Goal: Task Accomplishment & Management: Manage account settings

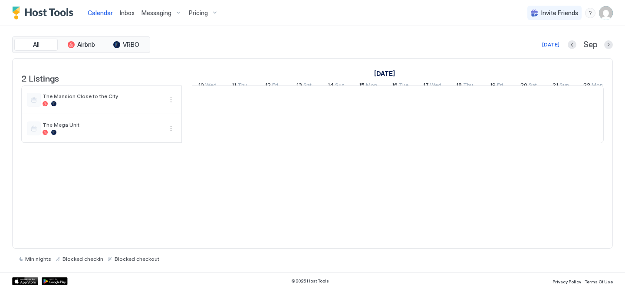
scroll to position [0, 482]
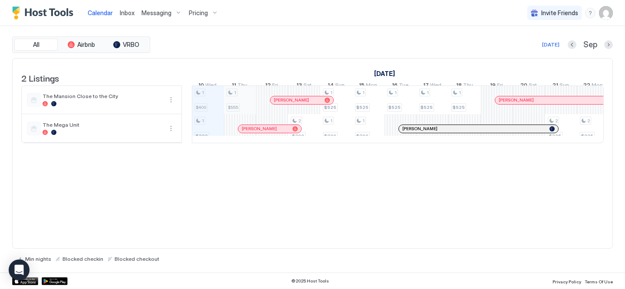
click at [245, 108] on div "1 $400 1 $300 1 $555 2 $300 1 $525 1 $300 1 $525 1 $300 1 $525 1 $525 1 $525 2 …" at bounding box center [561, 114] width 1703 height 57
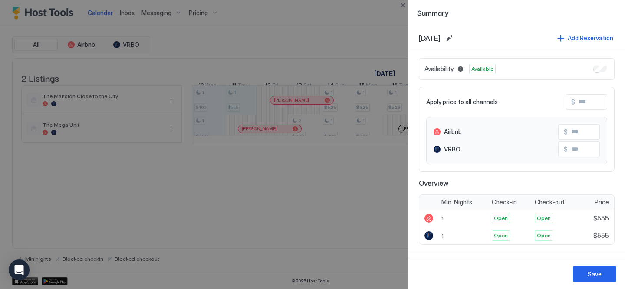
click at [586, 102] on input "Input Field" at bounding box center [609, 102] width 69 height 15
type input "*"
type input "**"
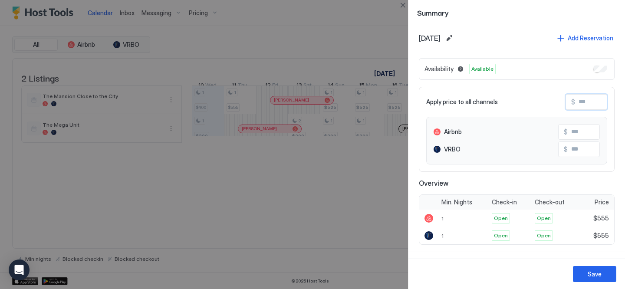
type input "**"
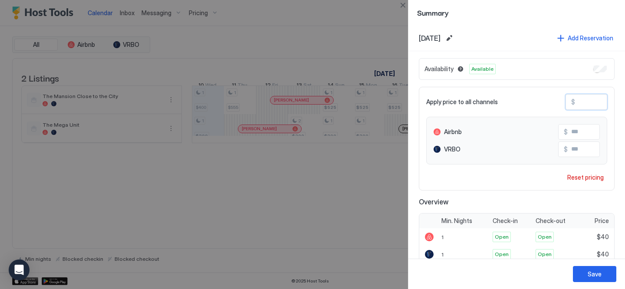
type input "***"
click at [595, 276] on div "Save" at bounding box center [595, 274] width 14 height 9
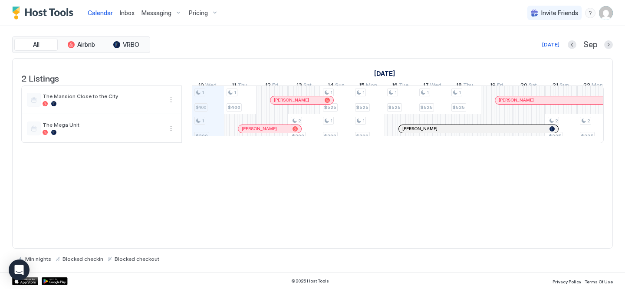
click at [325, 103] on div at bounding box center [327, 100] width 5 height 5
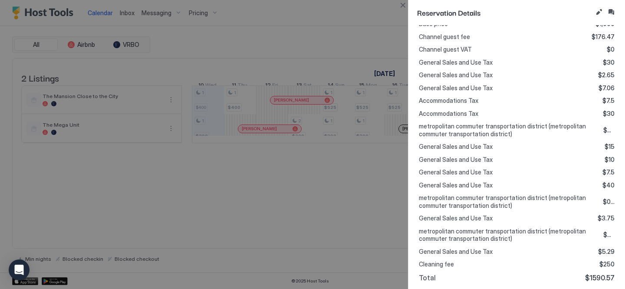
scroll to position [326, 0]
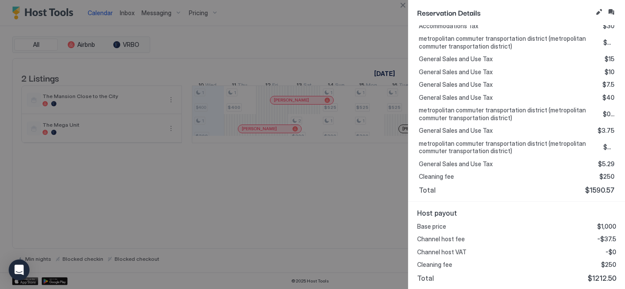
click at [327, 212] on div at bounding box center [312, 144] width 625 height 289
click at [398, 4] on button "Close" at bounding box center [403, 5] width 10 height 10
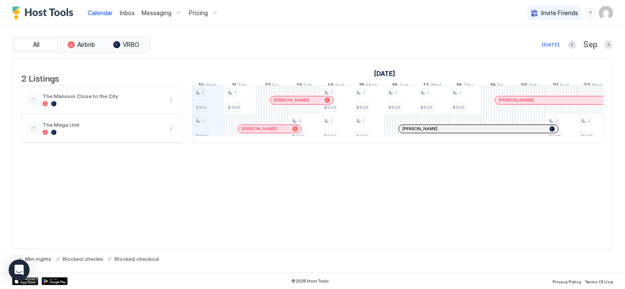
click at [273, 132] on div at bounding box center [273, 128] width 7 height 7
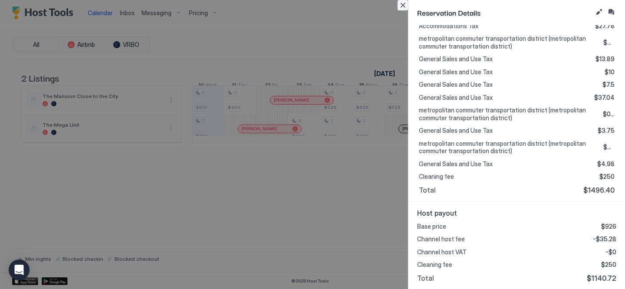
click at [401, 2] on button "Close" at bounding box center [403, 5] width 10 height 10
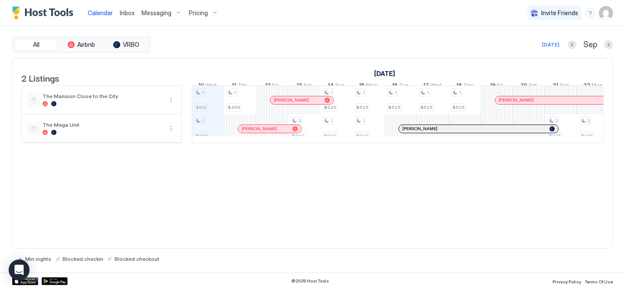
click at [476, 132] on div "[PERSON_NAME]" at bounding box center [478, 129] width 159 height 8
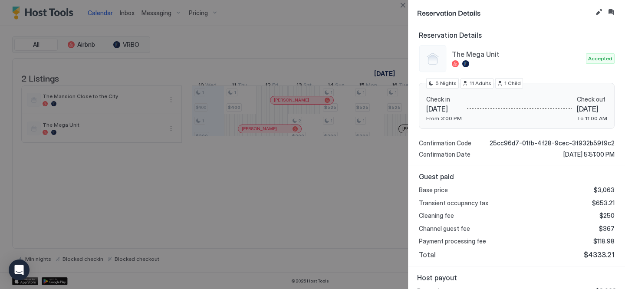
scroll to position [129, 0]
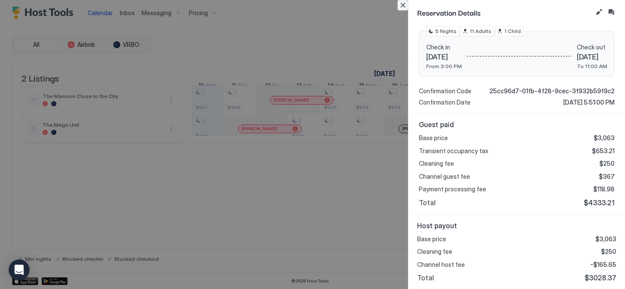
click at [403, 7] on button "Close" at bounding box center [403, 5] width 10 height 10
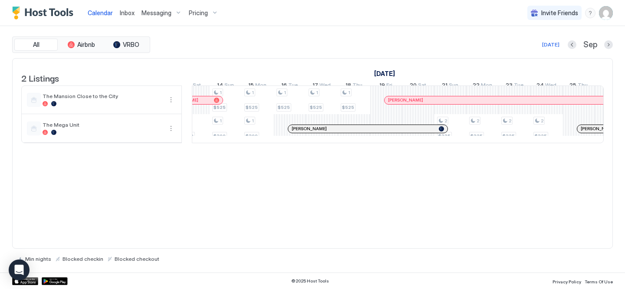
scroll to position [0, 596]
click at [477, 104] on div at bounding box center [476, 100] width 7 height 7
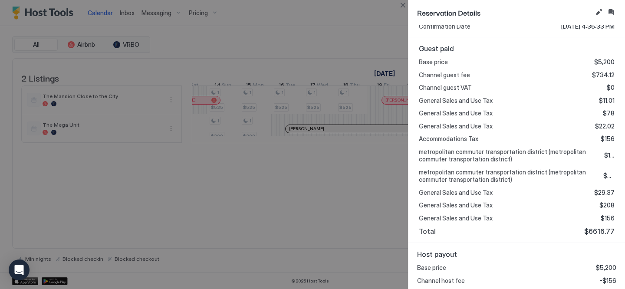
scroll to position [229, 0]
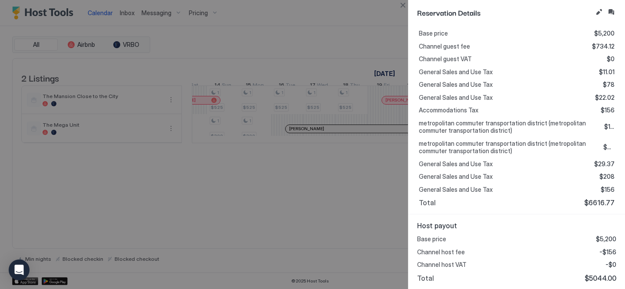
click at [328, 188] on div at bounding box center [312, 144] width 625 height 289
click at [402, 6] on button "Close" at bounding box center [403, 5] width 10 height 10
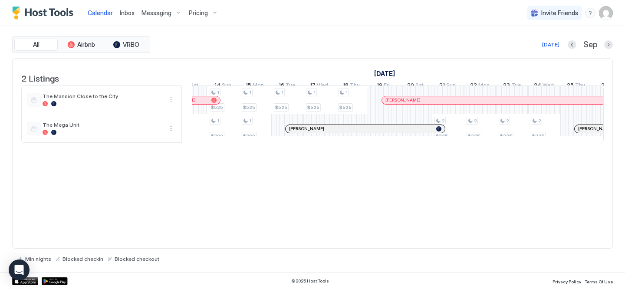
scroll to position [0, 598]
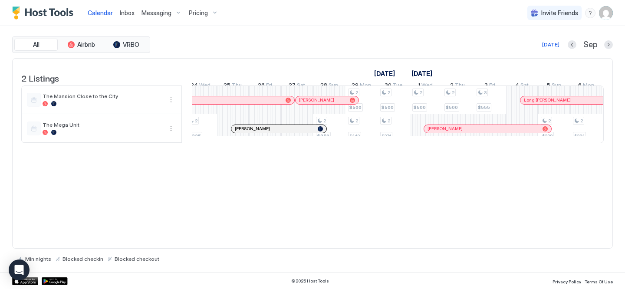
click at [0, 0] on div at bounding box center [0, 0] width 0 height 0
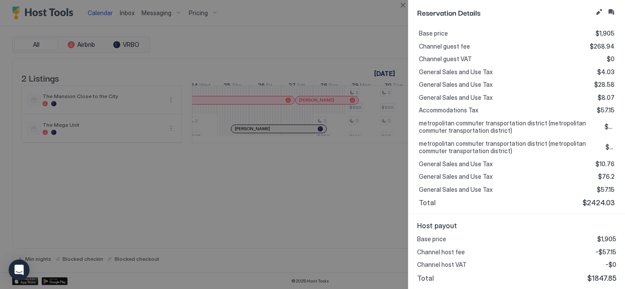
click at [377, 224] on div at bounding box center [312, 144] width 625 height 289
click at [406, 6] on button "Close" at bounding box center [403, 5] width 10 height 10
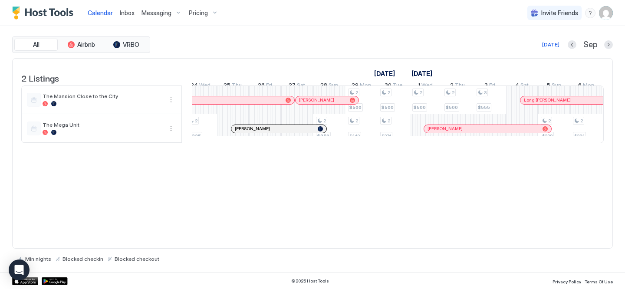
click at [303, 132] on div at bounding box center [303, 128] width 7 height 7
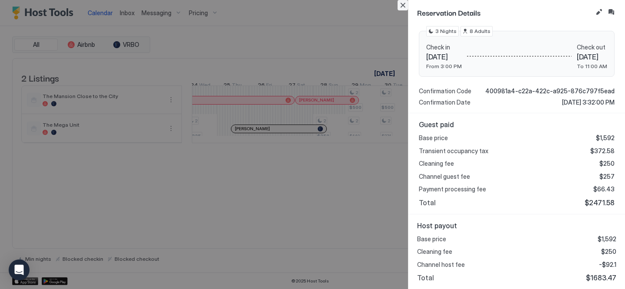
click at [399, 3] on button "Close" at bounding box center [403, 5] width 10 height 10
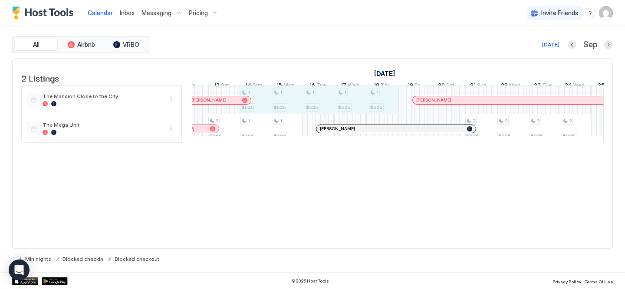
drag, startPoint x: 260, startPoint y: 99, endPoint x: 377, endPoint y: 102, distance: 117.7
click at [377, 102] on div "1 $400 1 $300 1 $400 2 $300 1 $525 1 $300 1 $525 1 $300 1 $525 1 $525 1 $525 2 …" at bounding box center [479, 114] width 1703 height 57
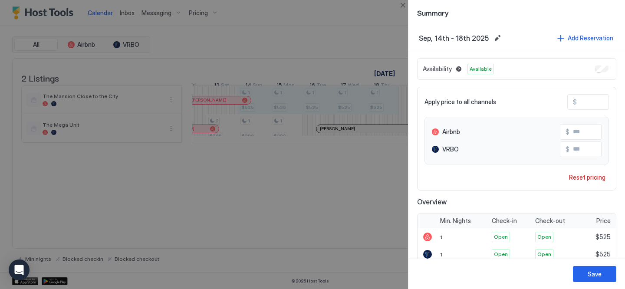
click at [583, 102] on input "***" at bounding box center [611, 102] width 69 height 15
type input "*"
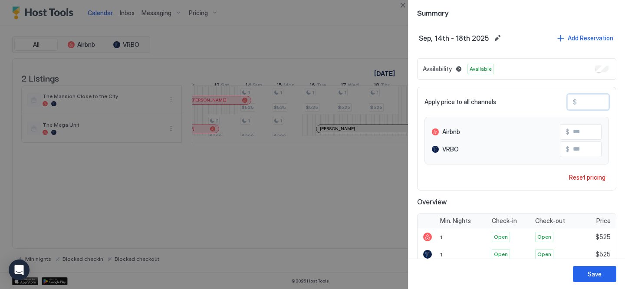
type input "*"
type input "**"
type input "***"
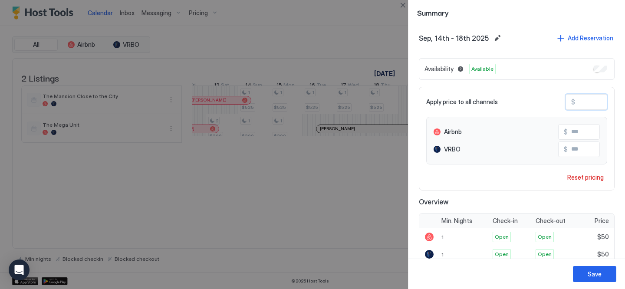
type input "***"
click at [597, 277] on div "Save" at bounding box center [595, 274] width 14 height 9
